Goal: Task Accomplishment & Management: Manage account settings

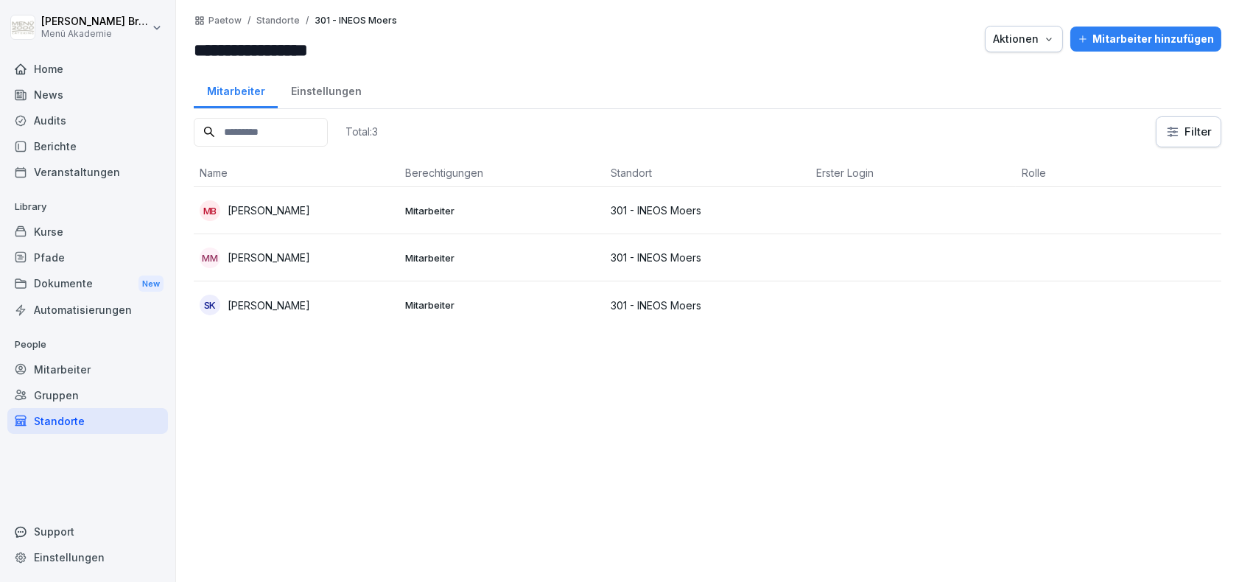
click at [63, 426] on div "Standorte" at bounding box center [87, 421] width 161 height 26
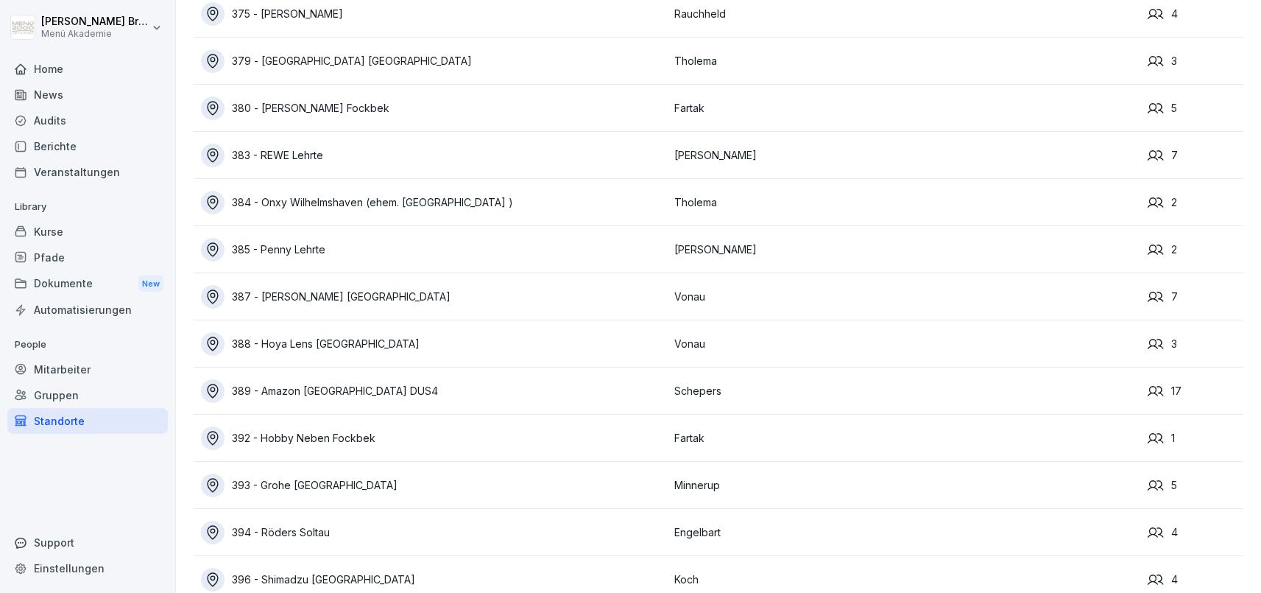
scroll to position [6165, 0]
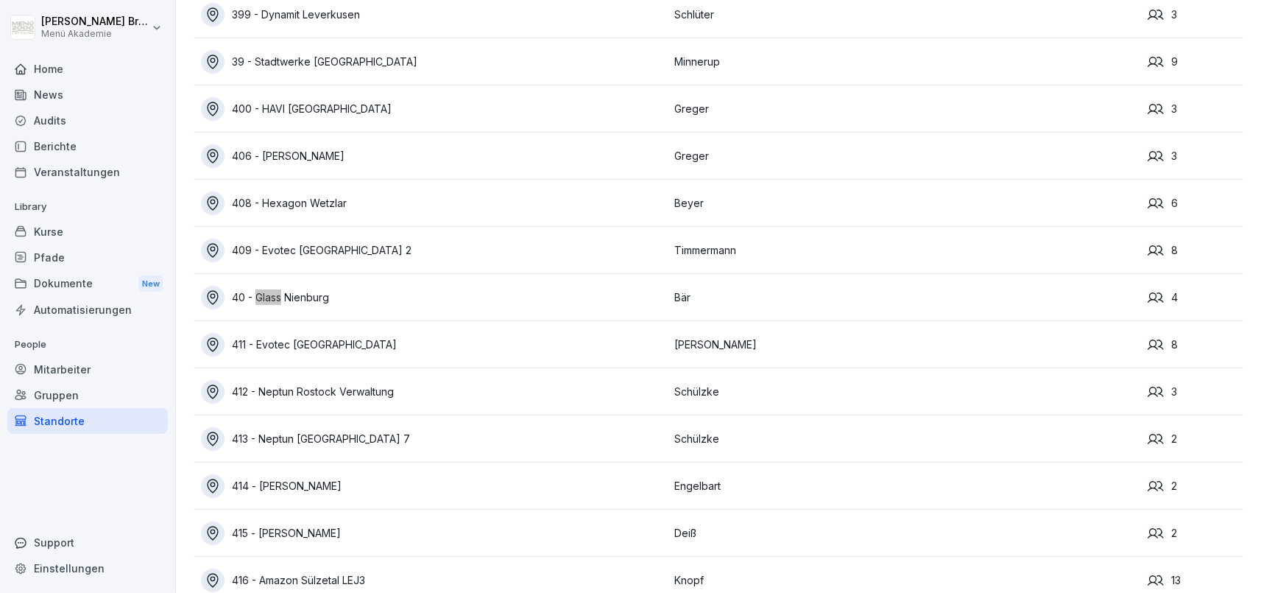
click at [303, 294] on div "40 - Glass Nienburg" at bounding box center [434, 298] width 466 height 24
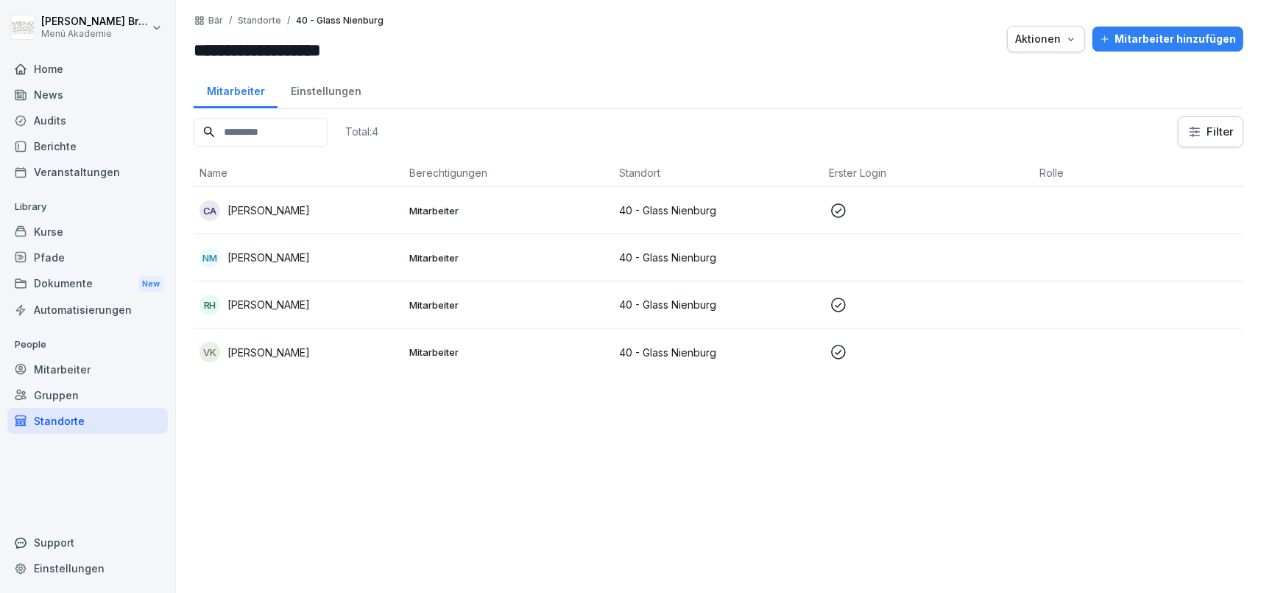
click at [252, 211] on p "[PERSON_NAME]" at bounding box center [269, 209] width 82 height 15
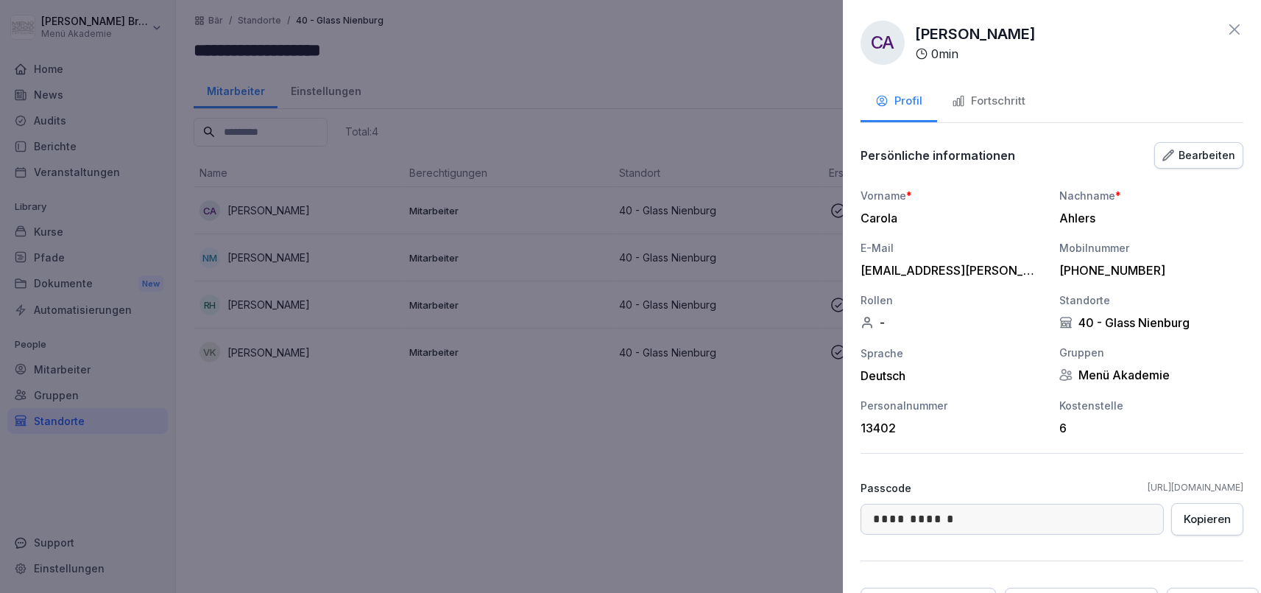
scroll to position [77, 0]
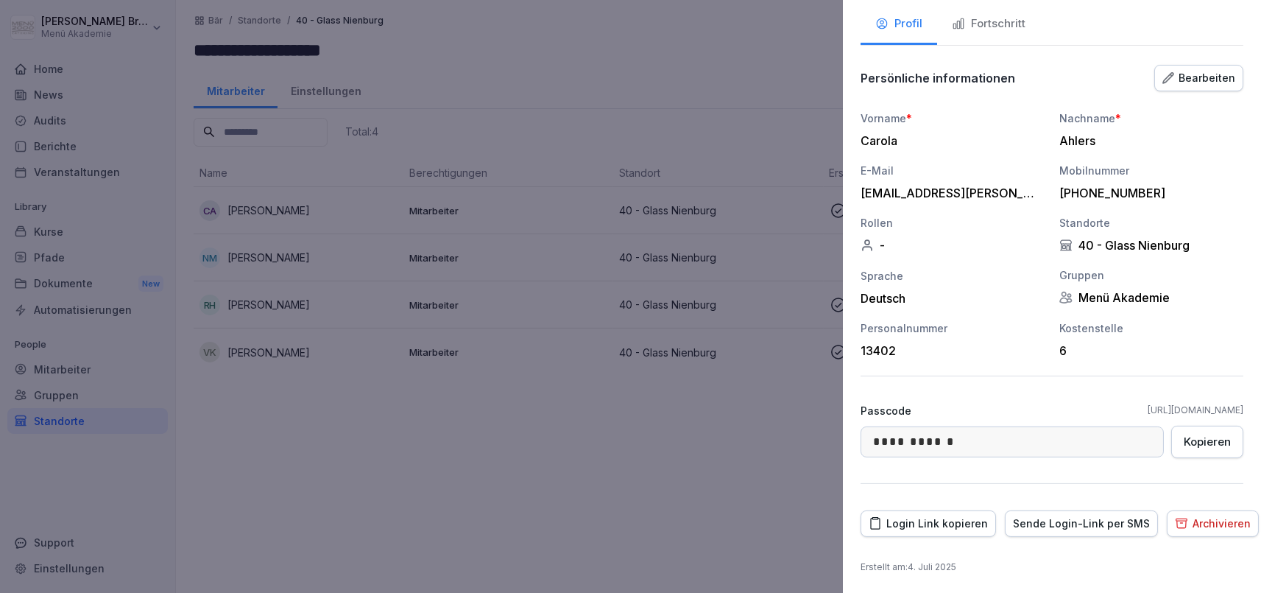
click at [1000, 19] on div "Fortschritt" at bounding box center [989, 23] width 74 height 17
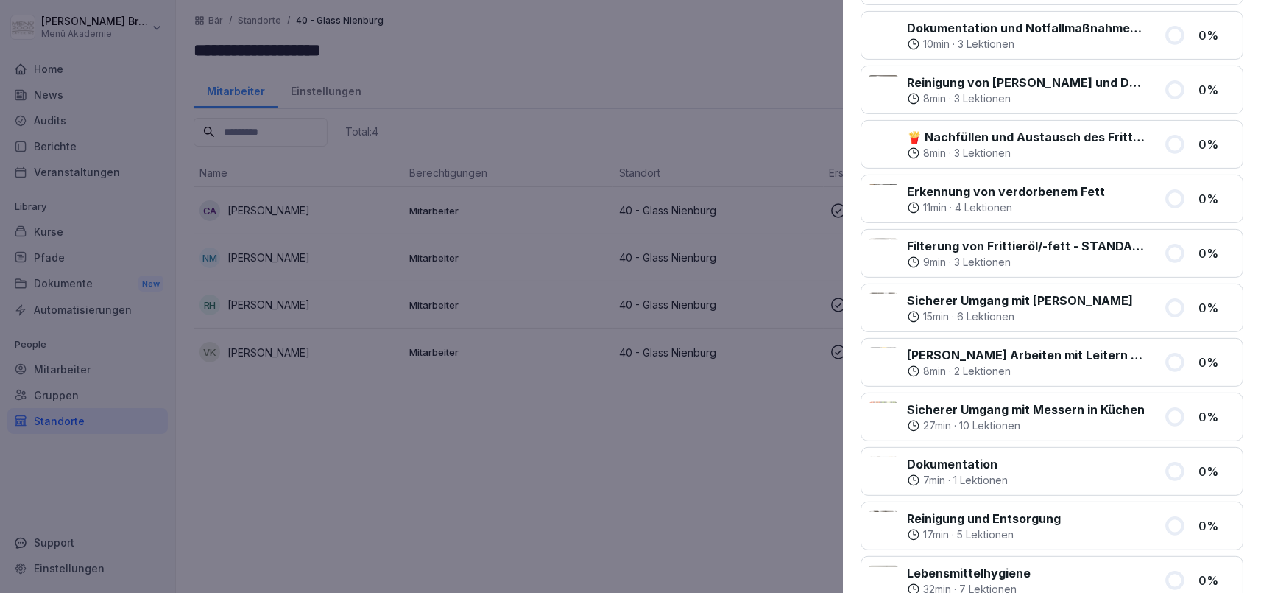
scroll to position [0, 0]
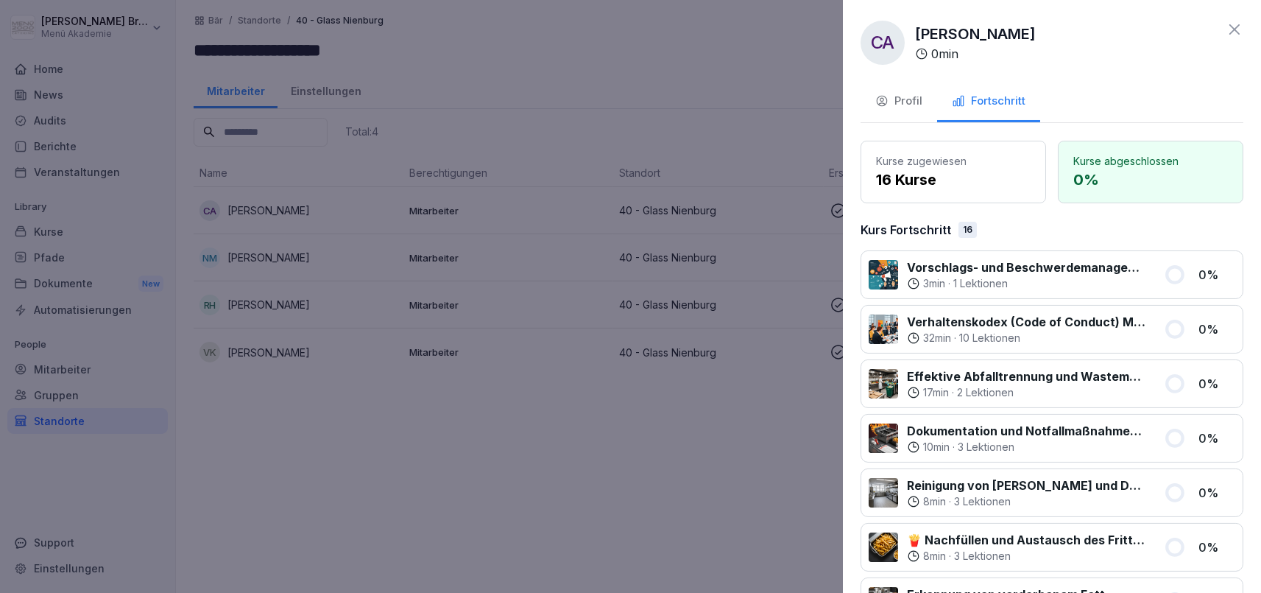
click at [892, 103] on div "Profil" at bounding box center [899, 101] width 47 height 17
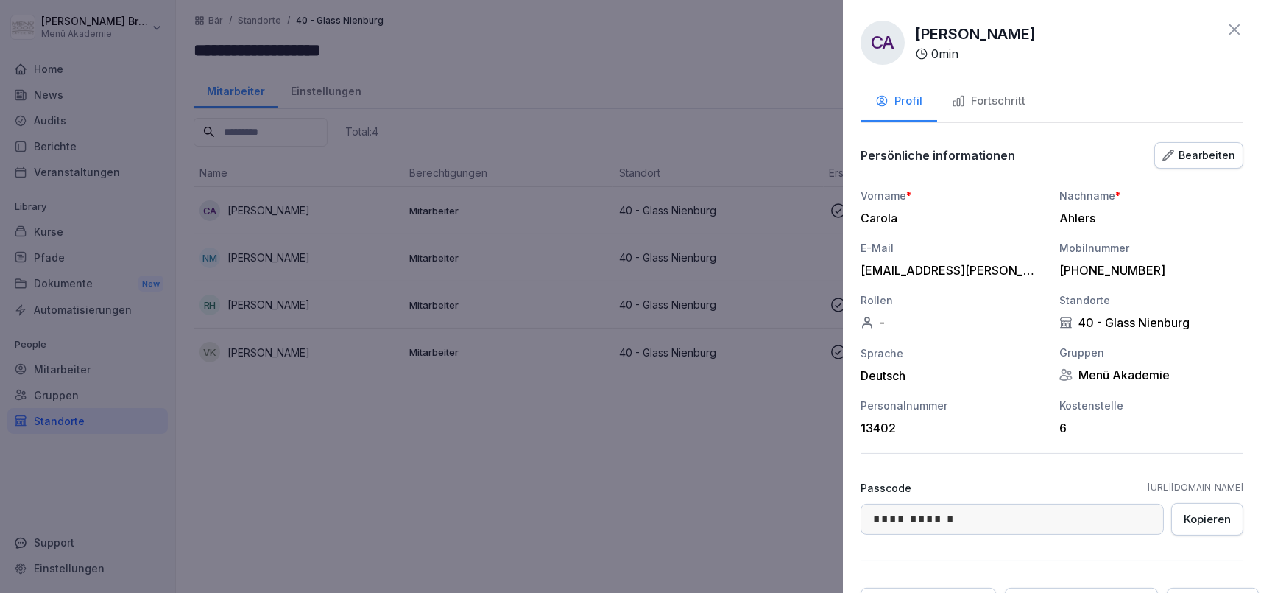
click at [1197, 161] on div "Bearbeiten" at bounding box center [1199, 155] width 73 height 16
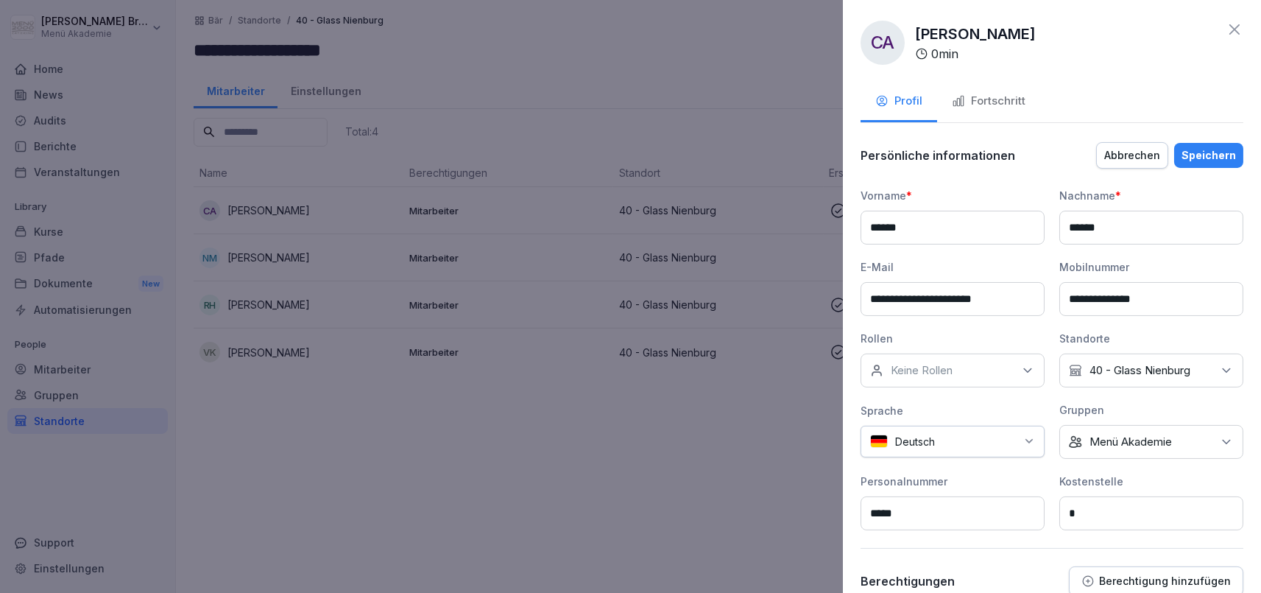
scroll to position [219, 0]
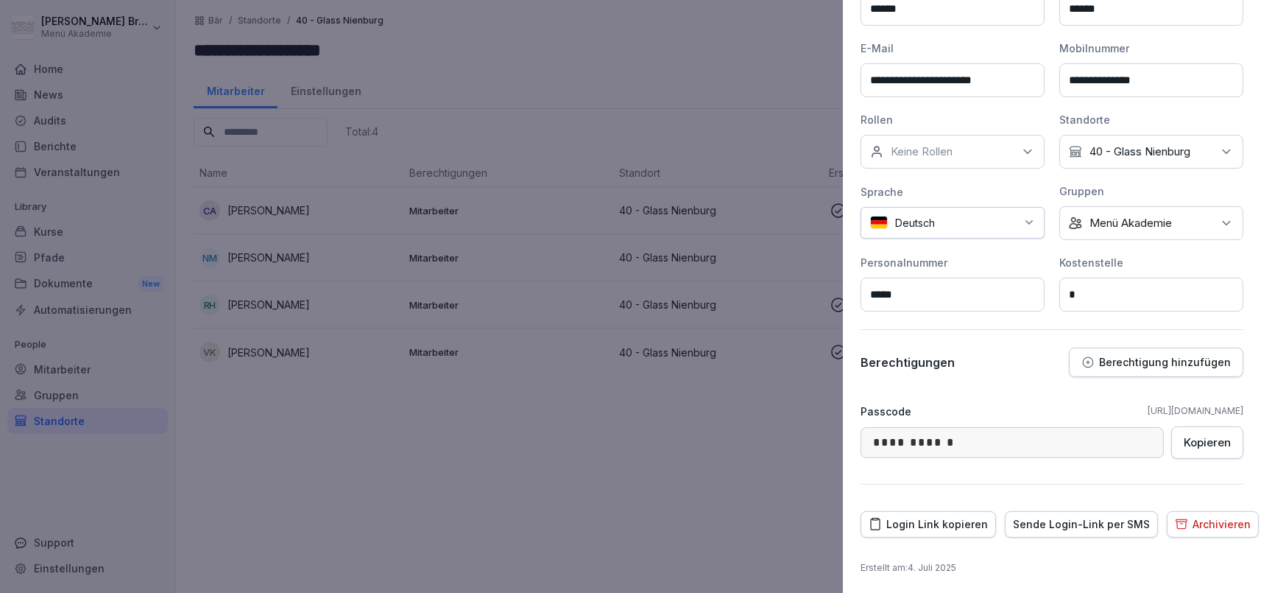
click at [1138, 368] on button "Berechtigung hinzufügen" at bounding box center [1156, 362] width 175 height 29
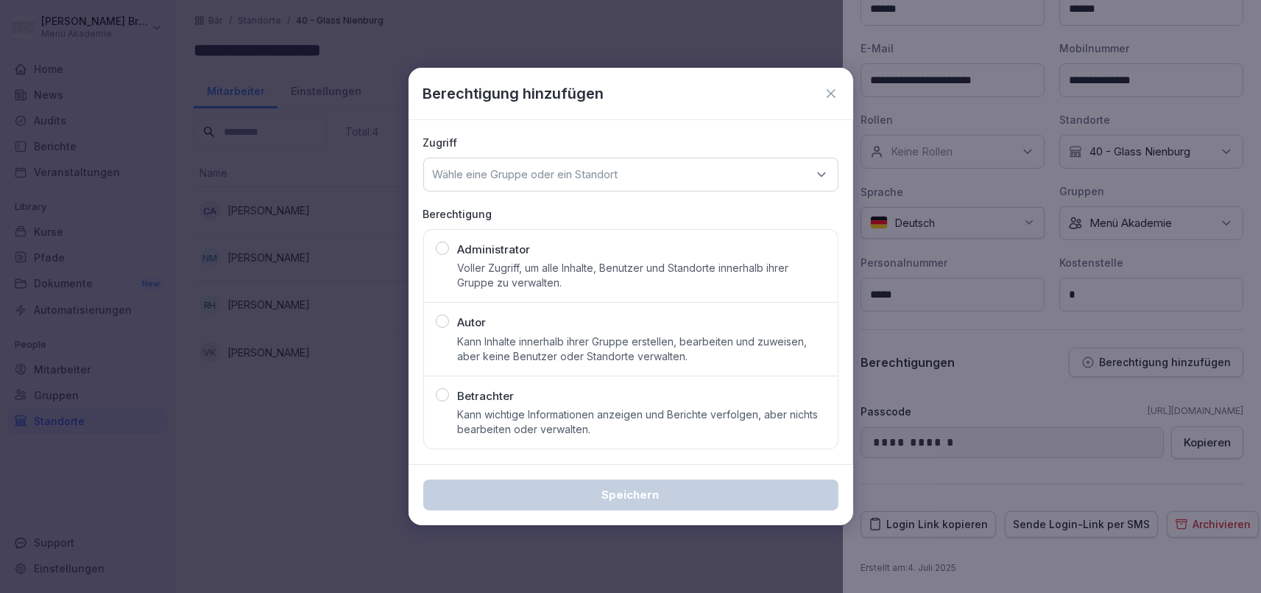
click at [557, 419] on p "Kann wichtige Informationen anzeigen und Berichte verfolgen, aber nichts bearbe…" at bounding box center [642, 421] width 368 height 29
click at [703, 158] on div "Zugriff [PERSON_NAME] eine Gruppe oder ein Standort" at bounding box center [630, 163] width 415 height 57
click at [697, 164] on div "Wähle eine Gruppe oder ein Standort" at bounding box center [630, 175] width 415 height 34
type input "*****"
click at [529, 264] on div "40 - Glass Nienburg" at bounding box center [631, 266] width 406 height 28
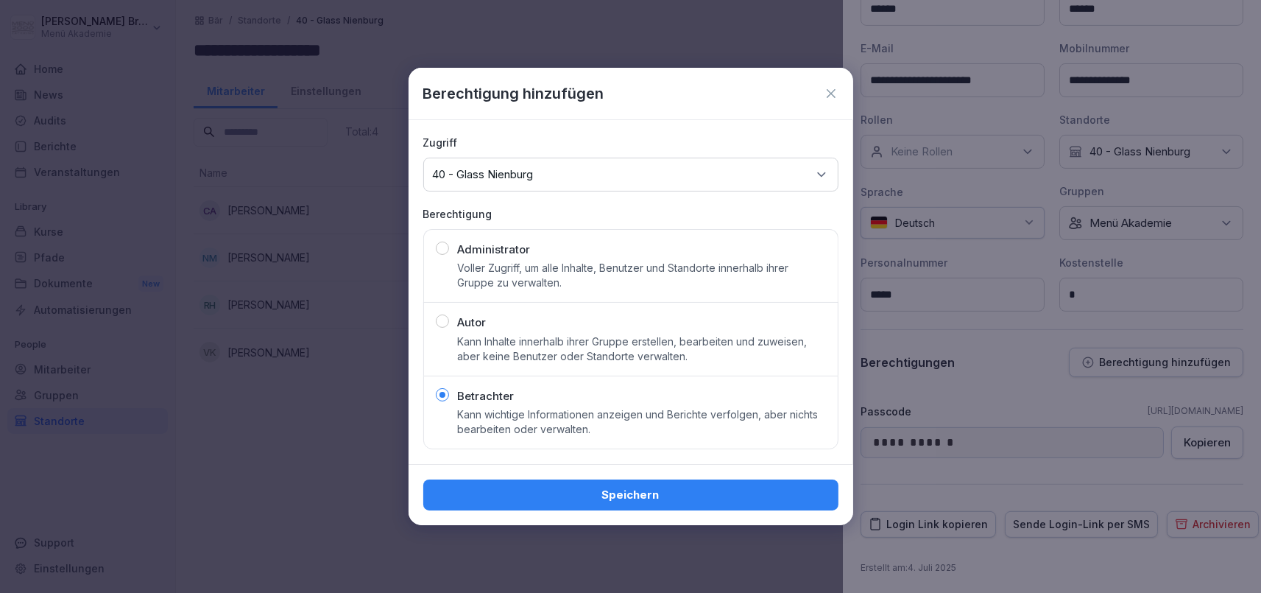
click at [633, 500] on div "Speichern" at bounding box center [631, 495] width 392 height 16
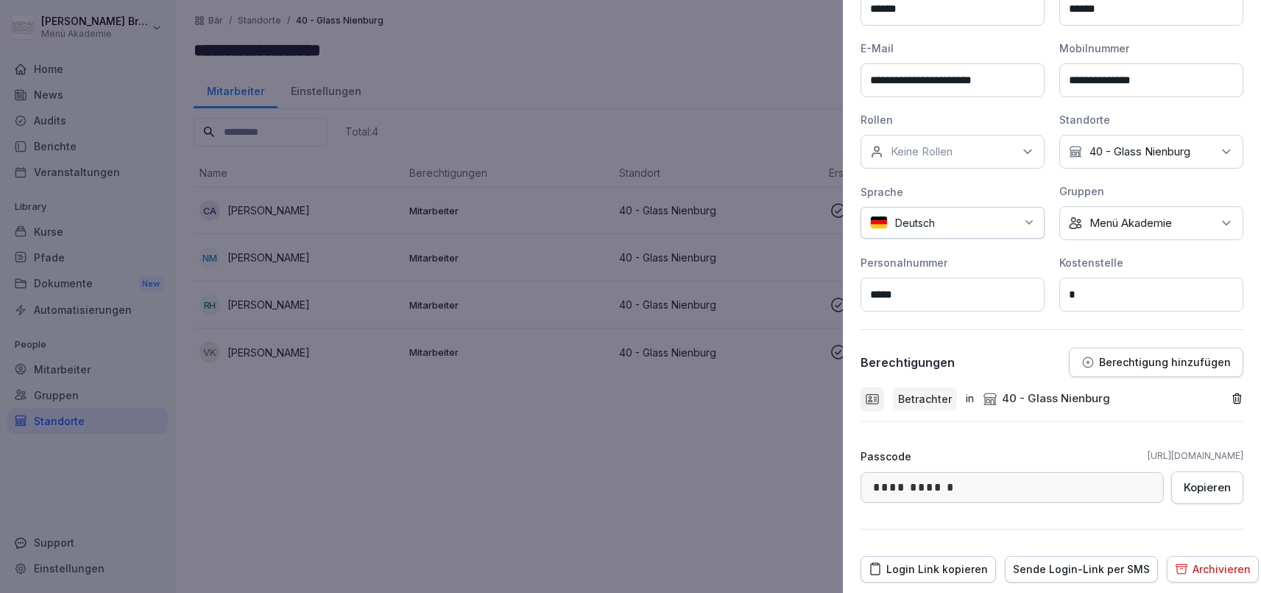
scroll to position [264, 0]
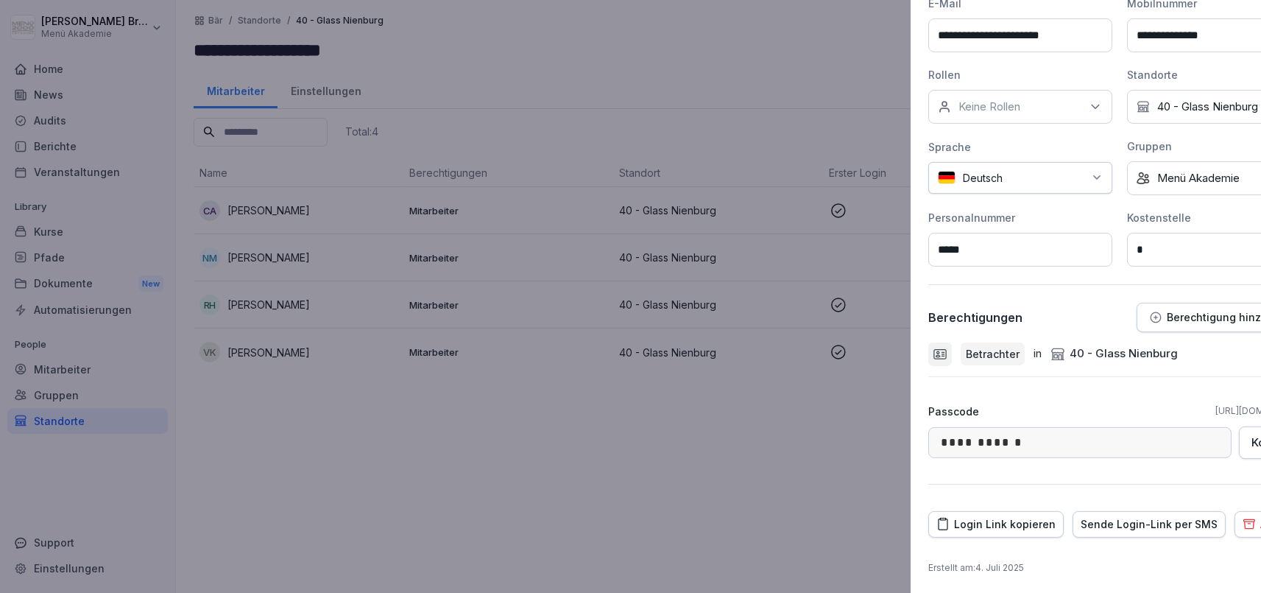
click at [604, 467] on div at bounding box center [630, 296] width 1261 height 593
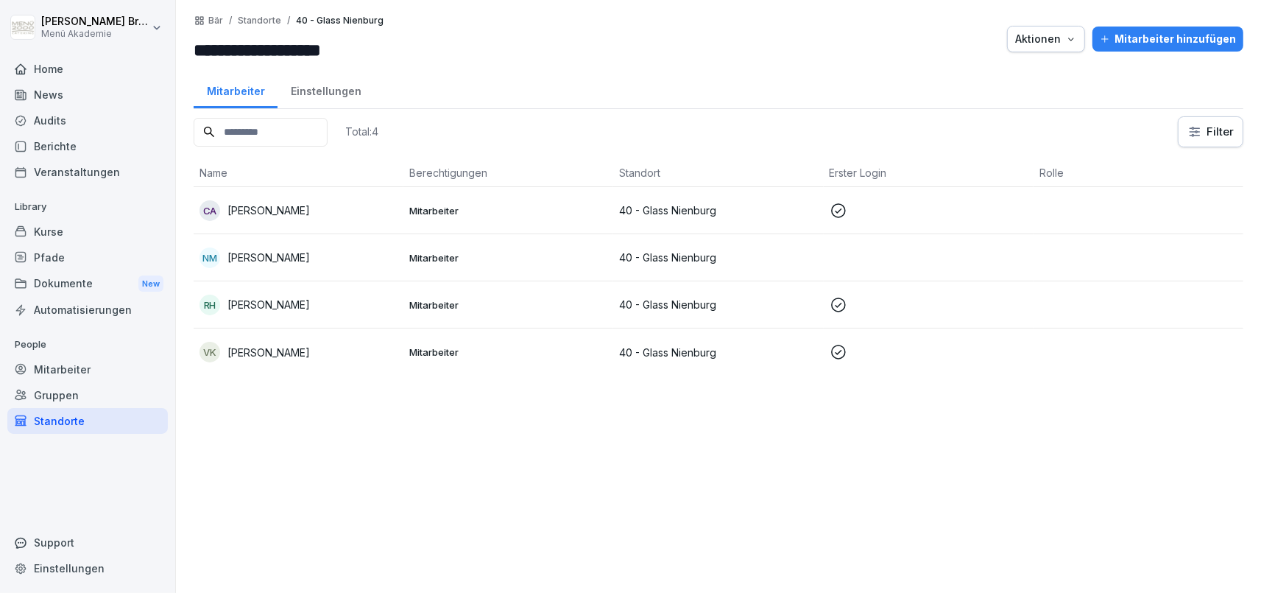
click at [321, 220] on div "CA [PERSON_NAME]" at bounding box center [299, 210] width 198 height 21
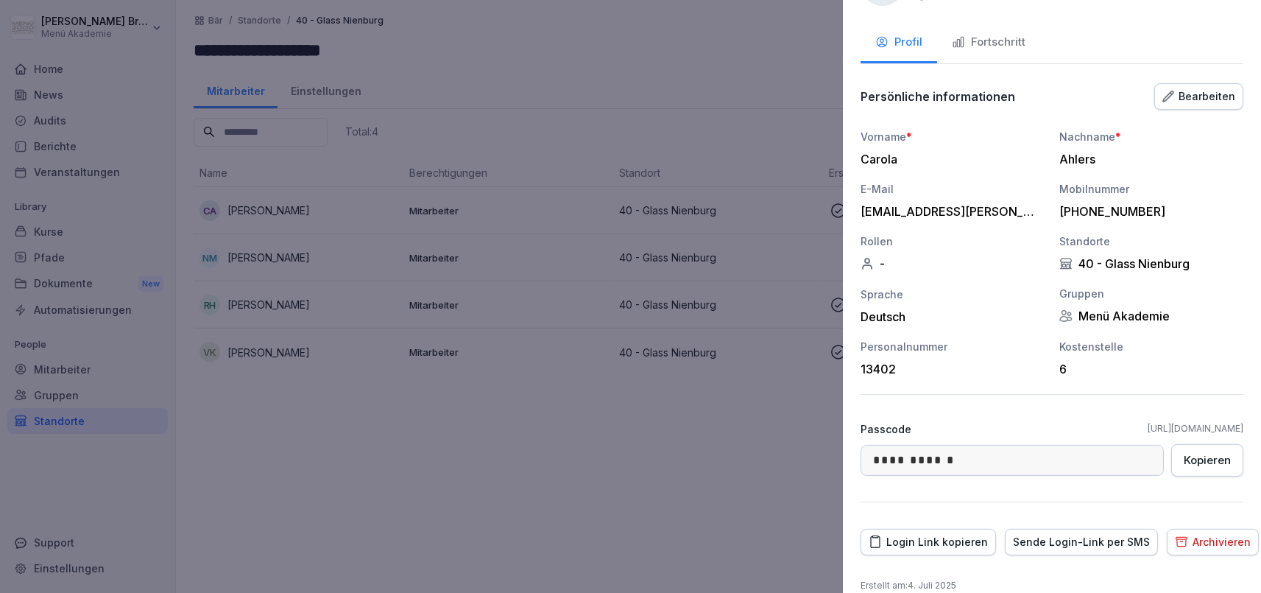
scroll to position [77, 0]
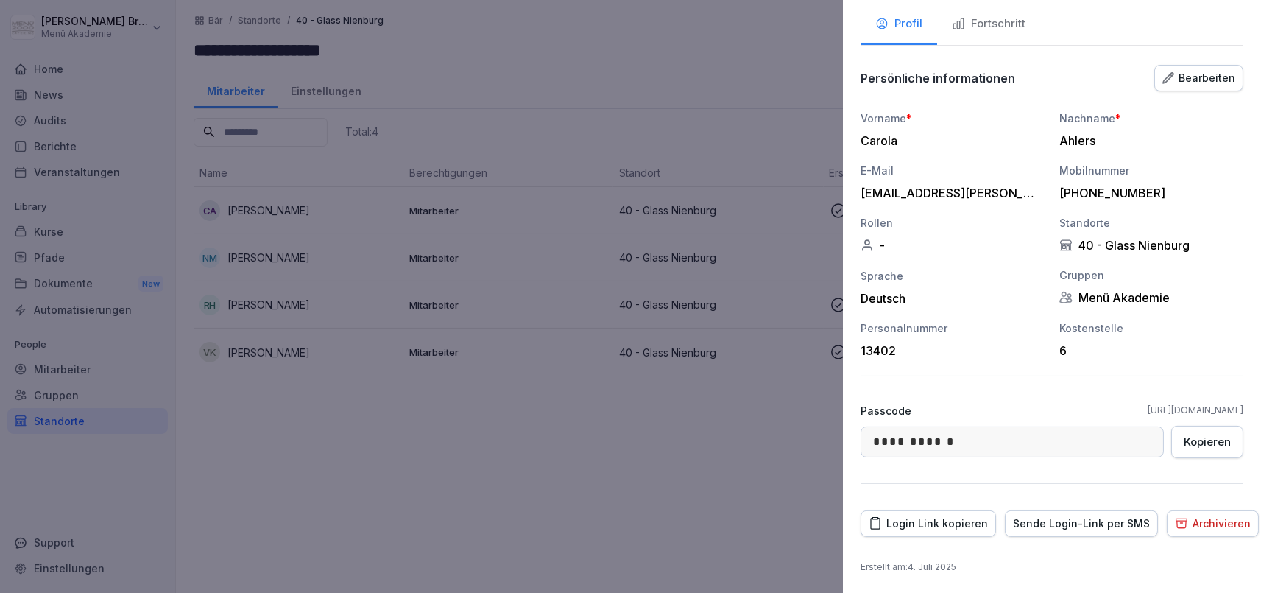
click at [427, 441] on div at bounding box center [630, 296] width 1261 height 593
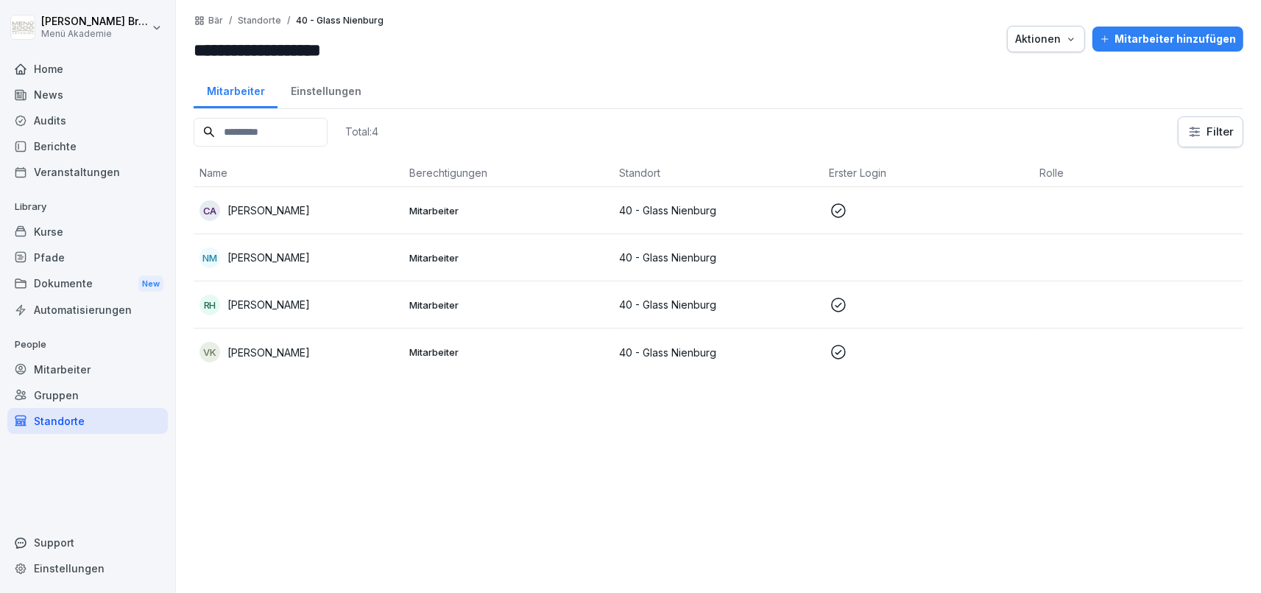
click at [99, 371] on div "Mitarbeiter" at bounding box center [87, 369] width 161 height 26
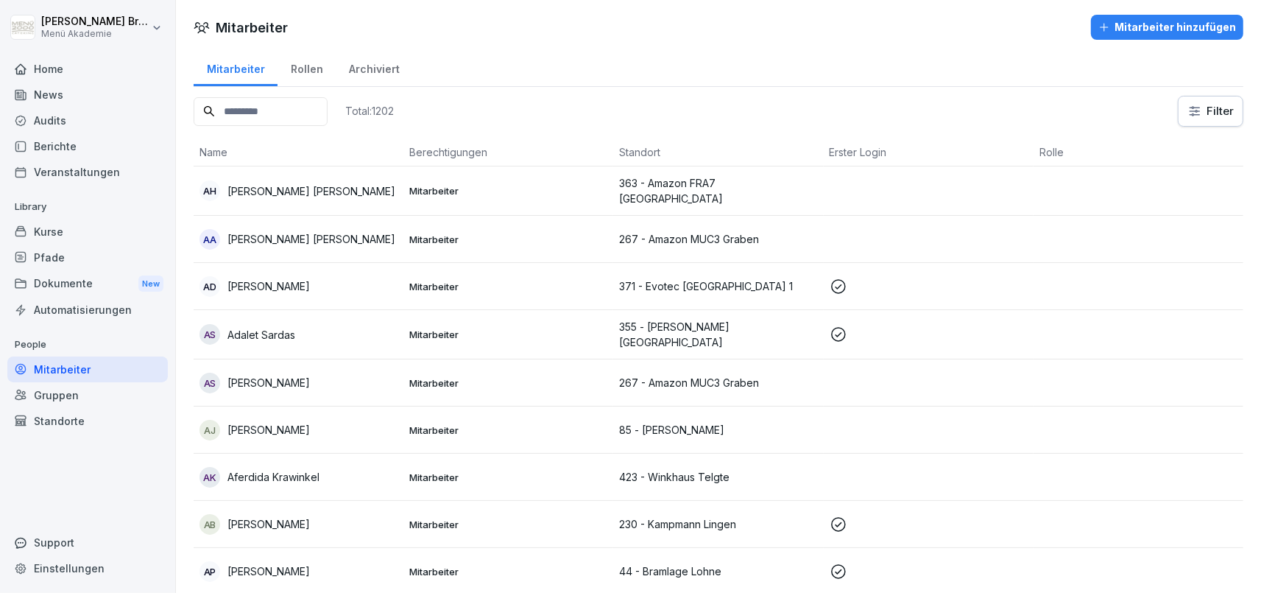
click at [322, 102] on input at bounding box center [261, 111] width 134 height 29
